Goal: Information Seeking & Learning: Learn about a topic

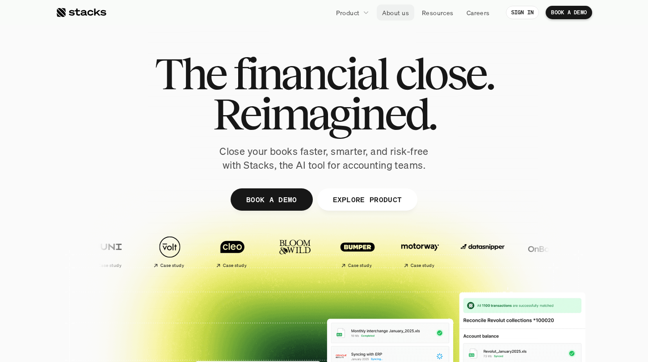
click at [400, 14] on p "About us" at bounding box center [395, 12] width 27 height 9
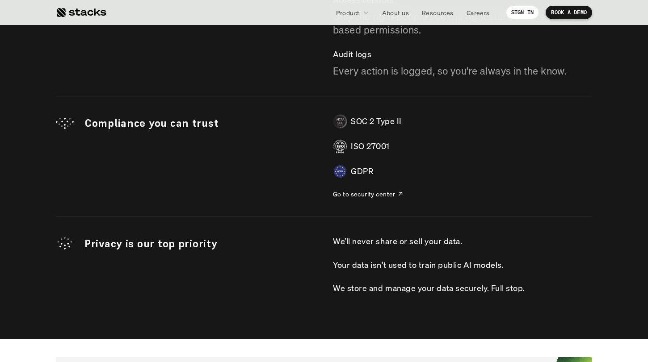
scroll to position [2610, 0]
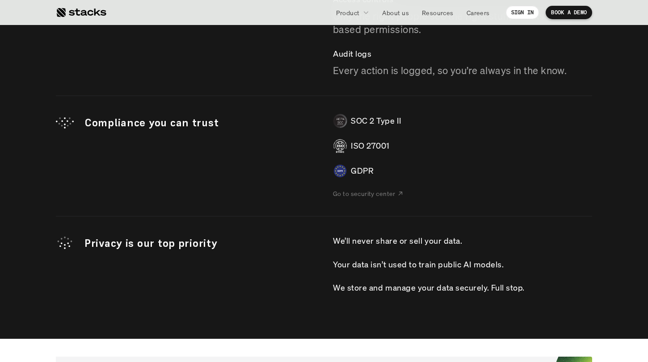
click at [365, 194] on p "Go to security center" at bounding box center [364, 193] width 63 height 9
